Goal: Task Accomplishment & Management: Use online tool/utility

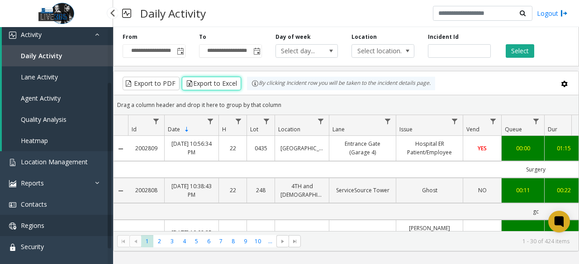
scroll to position [90, 0]
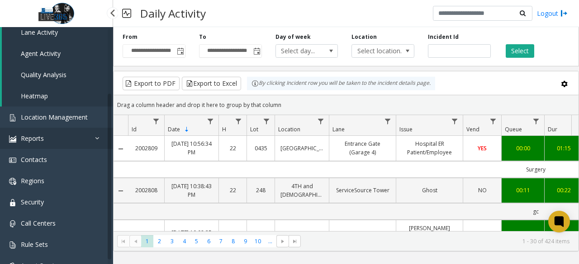
click at [68, 142] on link "Reports" at bounding box center [56, 138] width 113 height 21
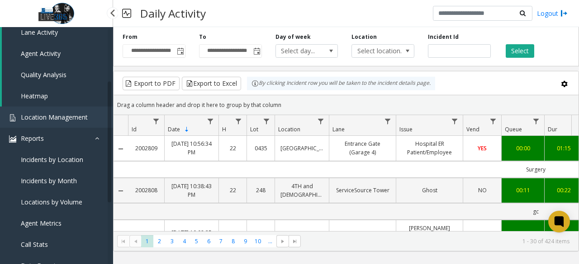
scroll to position [136, 0]
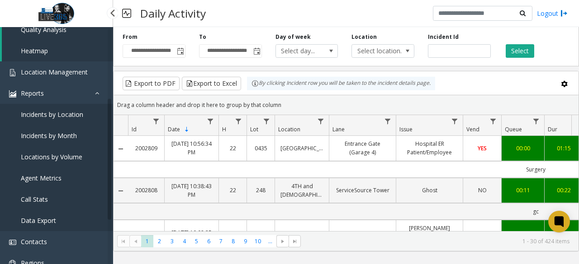
click at [67, 155] on span "Locations by Volume" at bounding box center [51, 157] width 61 height 9
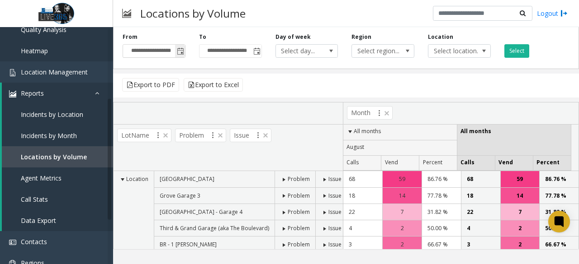
click at [179, 52] on span "Toggle popup" at bounding box center [180, 51] width 7 height 7
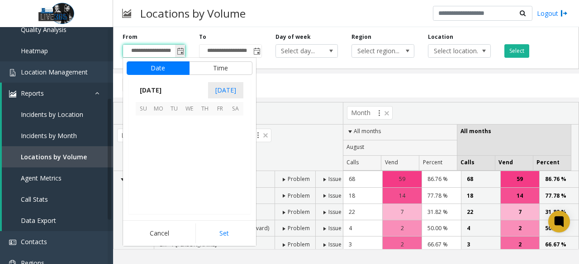
scroll to position [162155, 0]
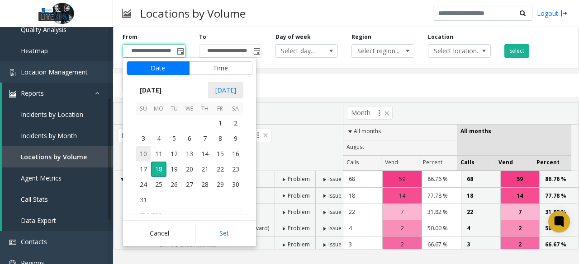
click at [143, 151] on span "10" at bounding box center [143, 153] width 15 height 15
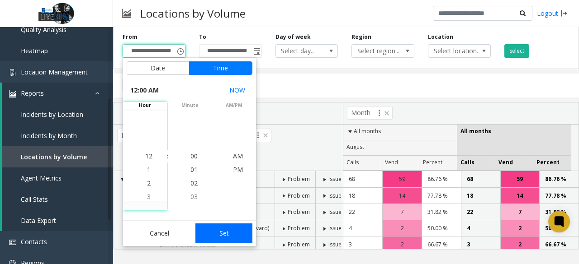
click at [241, 231] on button "Set" at bounding box center [223, 234] width 57 height 20
type input "**********"
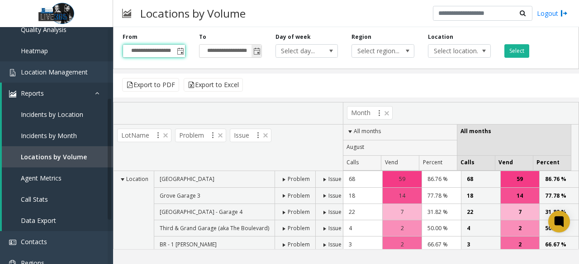
click at [256, 50] on span "Toggle popup" at bounding box center [256, 51] width 7 height 7
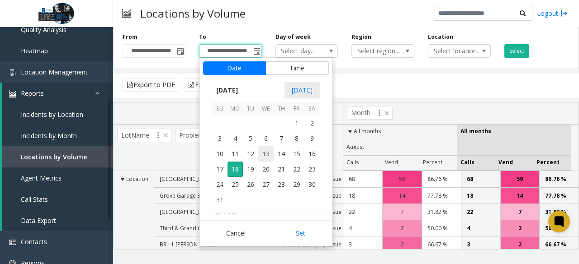
scroll to position [14, 0]
click at [316, 156] on span "16" at bounding box center [311, 153] width 15 height 15
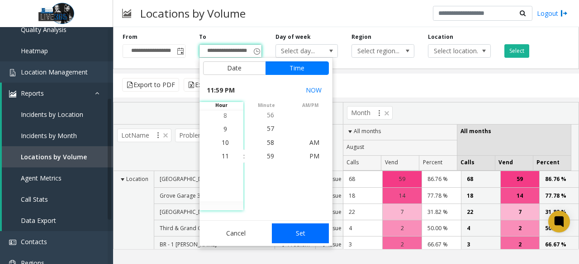
click at [312, 227] on button "Set" at bounding box center [300, 234] width 57 height 20
type input "**********"
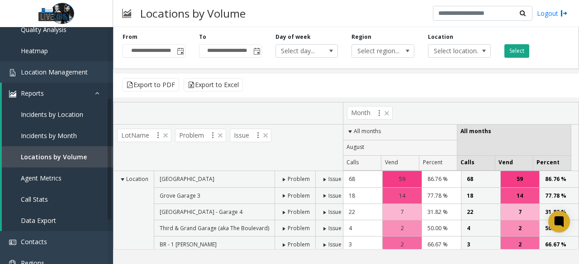
click at [516, 51] on button "Select" at bounding box center [516, 51] width 25 height 14
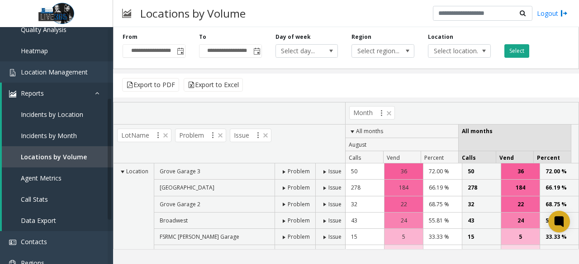
click at [515, 47] on button "Select" at bounding box center [516, 51] width 25 height 14
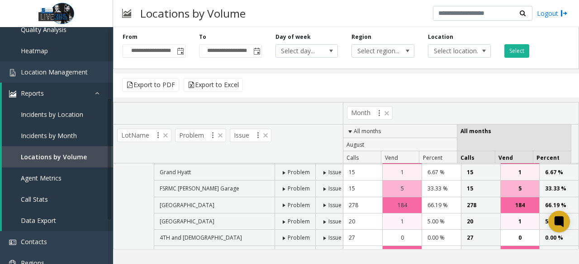
scroll to position [0, 0]
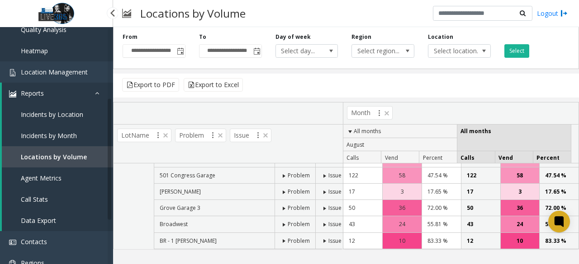
click at [72, 120] on link "Incidents by Location" at bounding box center [57, 114] width 111 height 21
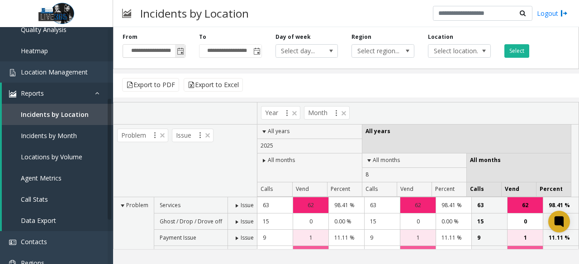
click at [179, 49] on span "Toggle popup" at bounding box center [180, 51] width 7 height 7
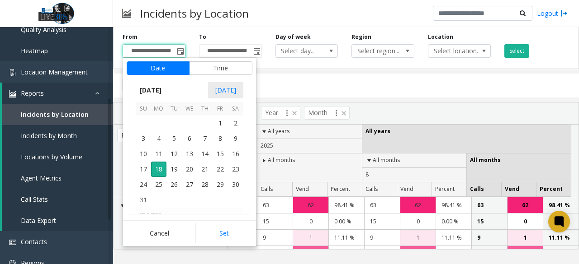
click at [134, 157] on kendo-virtualization "[DATE] 1 2 3 4 5 6 7 8 9 10 11 12 13 14 15 16 17 18 19 20 21 22 23 24 25 26 27 …" at bounding box center [189, 165] width 198 height 98
click at [139, 156] on span "10" at bounding box center [143, 153] width 15 height 15
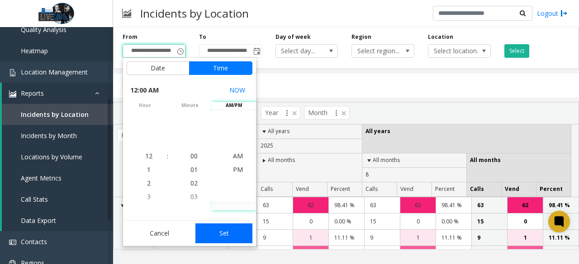
click at [237, 226] on button "Set" at bounding box center [223, 234] width 57 height 20
type input "**********"
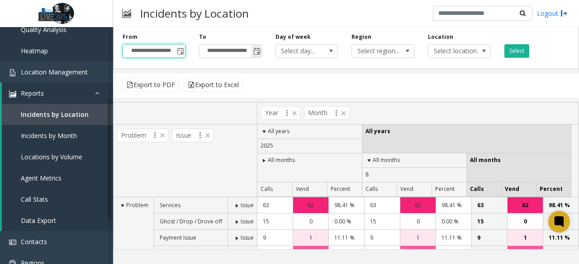
click at [257, 51] on span "Toggle popup" at bounding box center [256, 51] width 7 height 7
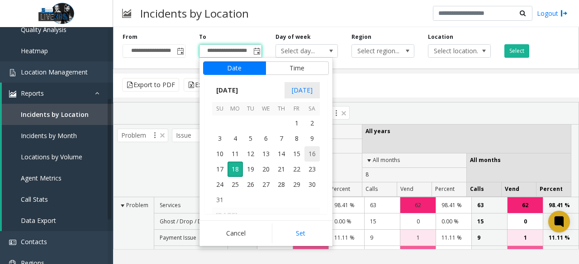
click at [316, 152] on span "16" at bounding box center [311, 153] width 15 height 15
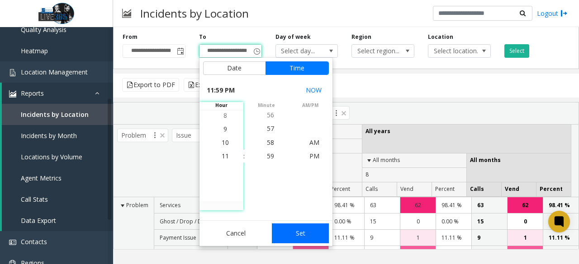
click at [298, 232] on button "Set" at bounding box center [300, 234] width 57 height 20
type input "**********"
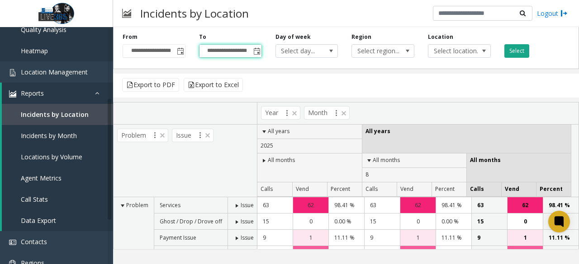
click at [522, 52] on button "Select" at bounding box center [516, 51] width 25 height 14
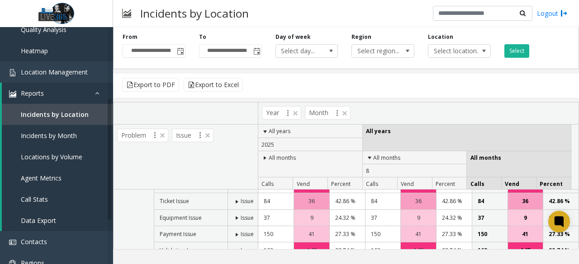
scroll to position [99, 0]
